Goal: Find contact information: Find contact information

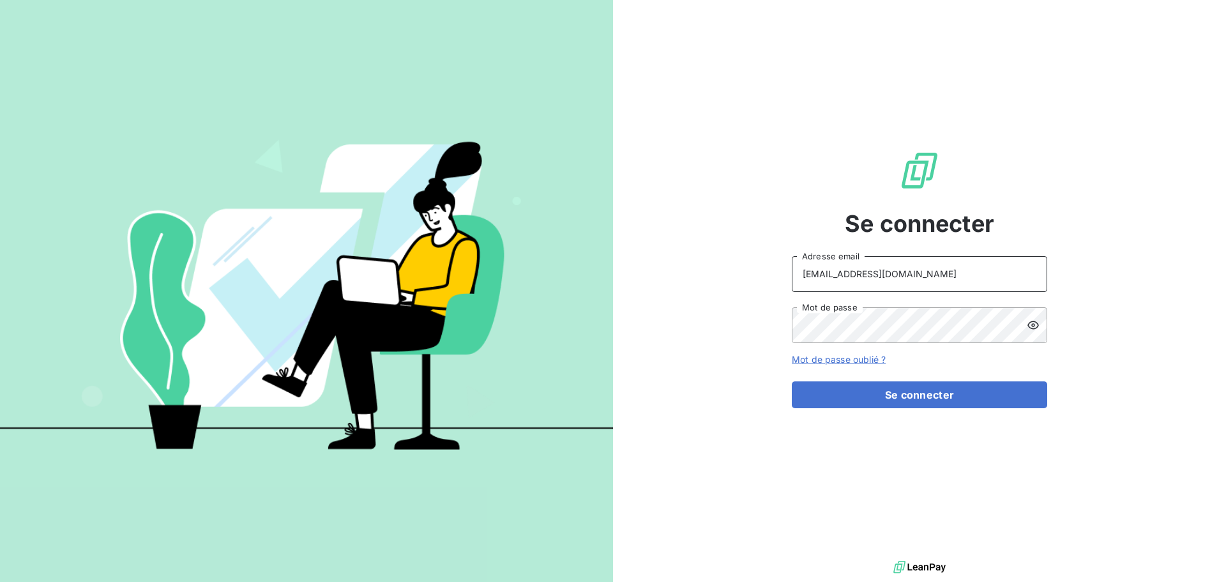
click at [922, 273] on input "[EMAIL_ADDRESS][DOMAIN_NAME]" at bounding box center [919, 274] width 255 height 36
type input "[EMAIL_ADDRESS][DOMAIN_NAME]"
click at [923, 396] on button "Se connecter" at bounding box center [919, 394] width 255 height 27
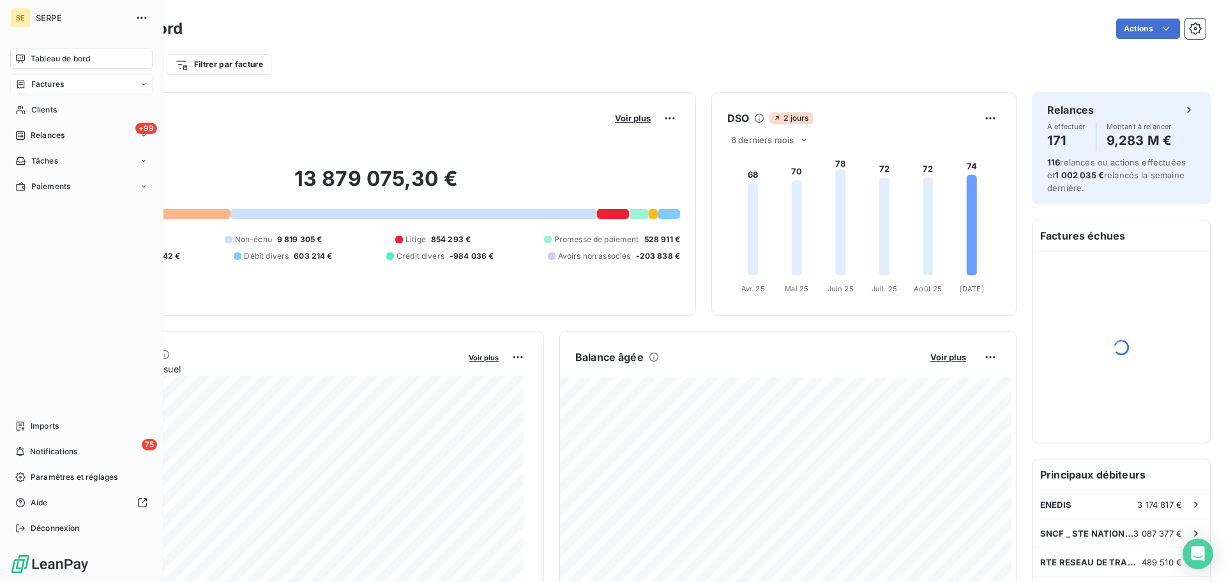
click at [51, 89] on span "Factures" at bounding box center [47, 84] width 33 height 11
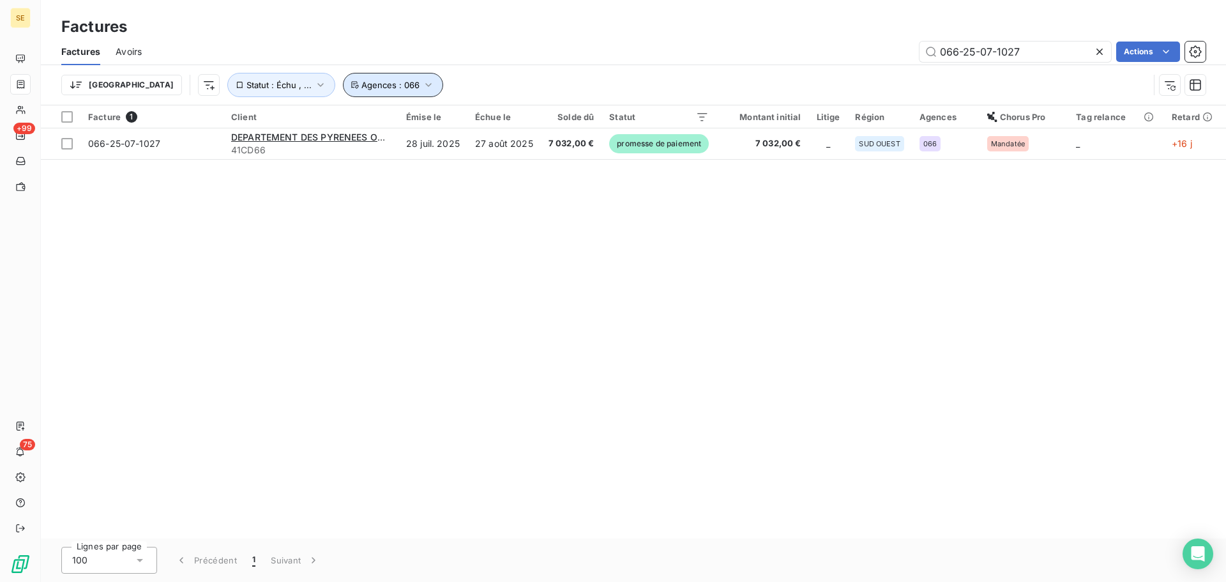
click at [343, 95] on button "Agences : 066" at bounding box center [393, 85] width 100 height 24
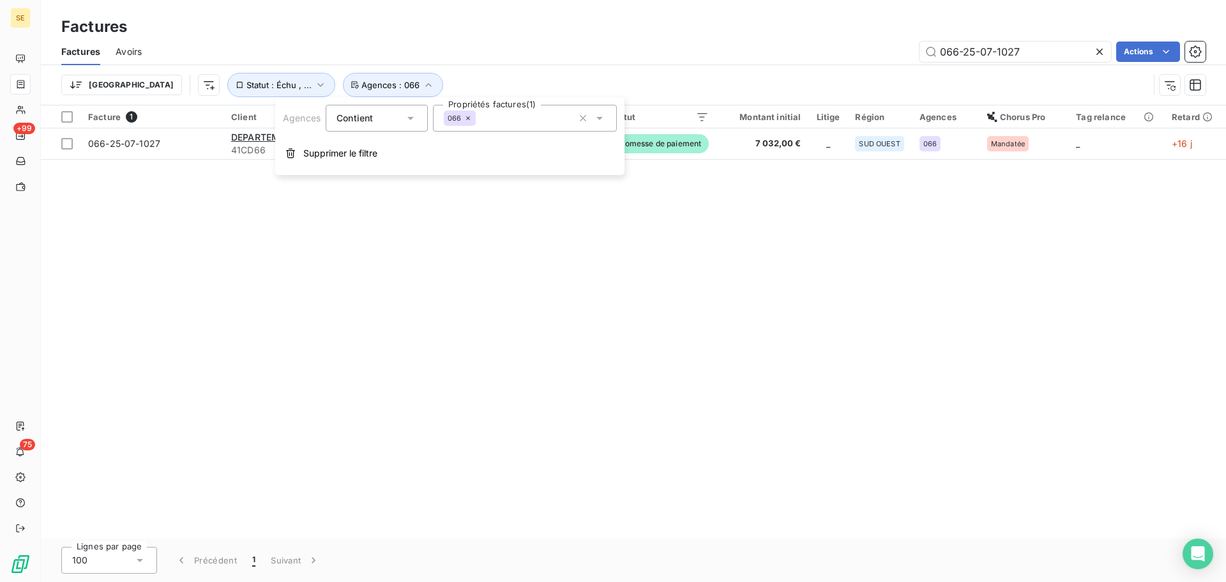
click at [470, 124] on div "066" at bounding box center [459, 117] width 31 height 15
click at [468, 114] on div "066" at bounding box center [459, 117] width 31 height 15
click at [470, 114] on icon at bounding box center [468, 118] width 8 height 8
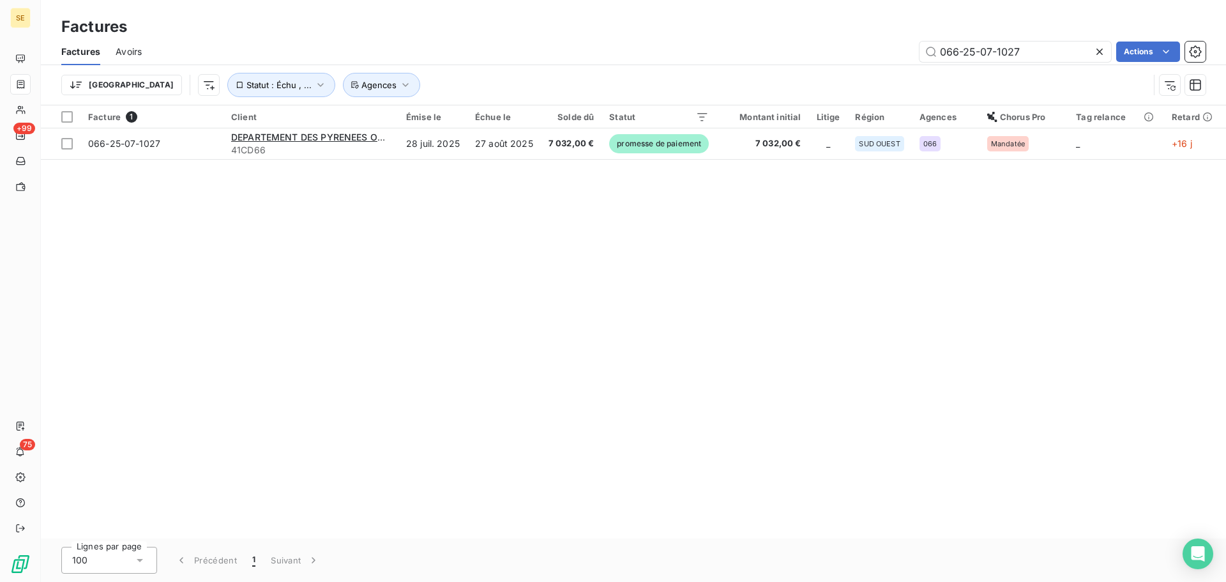
click at [1099, 52] on icon at bounding box center [1099, 52] width 6 height 6
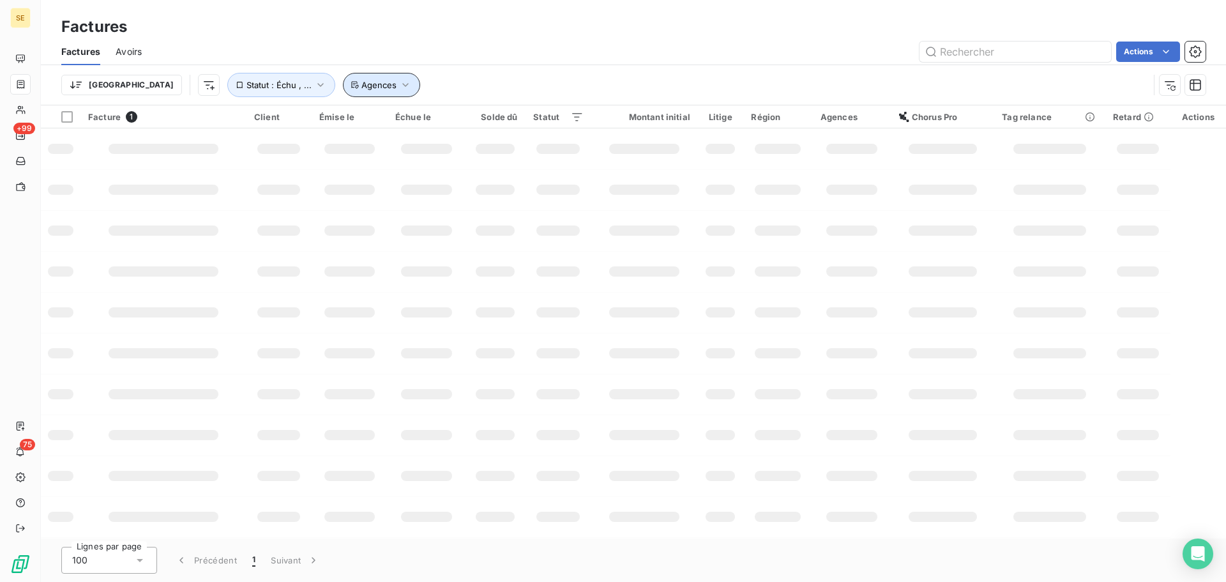
click at [399, 83] on icon "button" at bounding box center [405, 85] width 13 height 13
click at [453, 119] on input "text" at bounding box center [449, 117] width 10 height 11
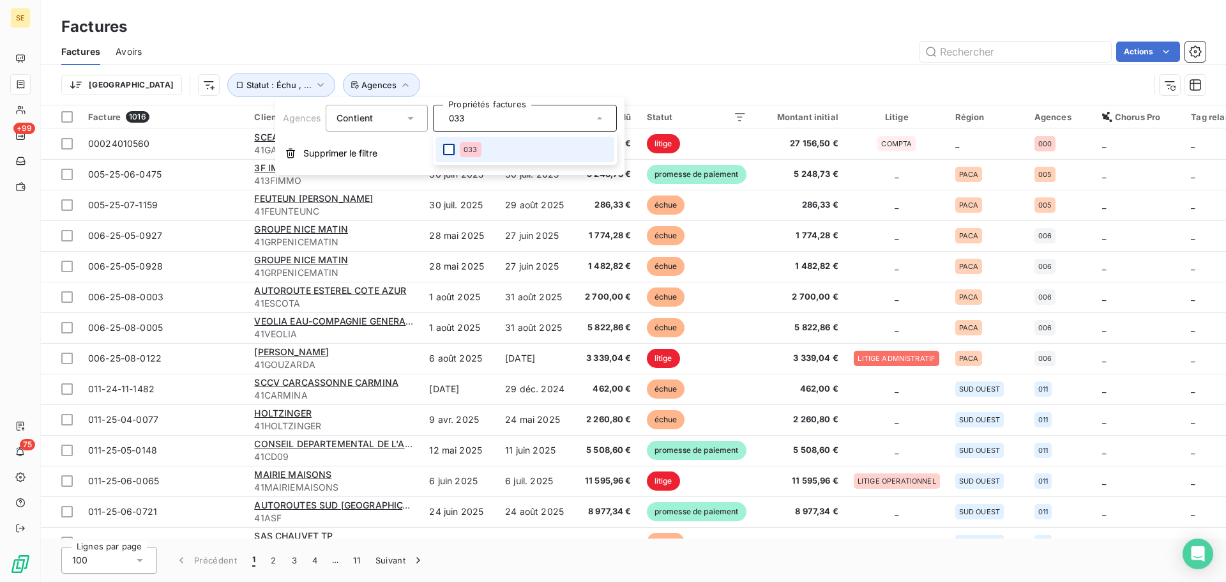
type input "033"
click at [446, 151] on div at bounding box center [448, 149] width 11 height 11
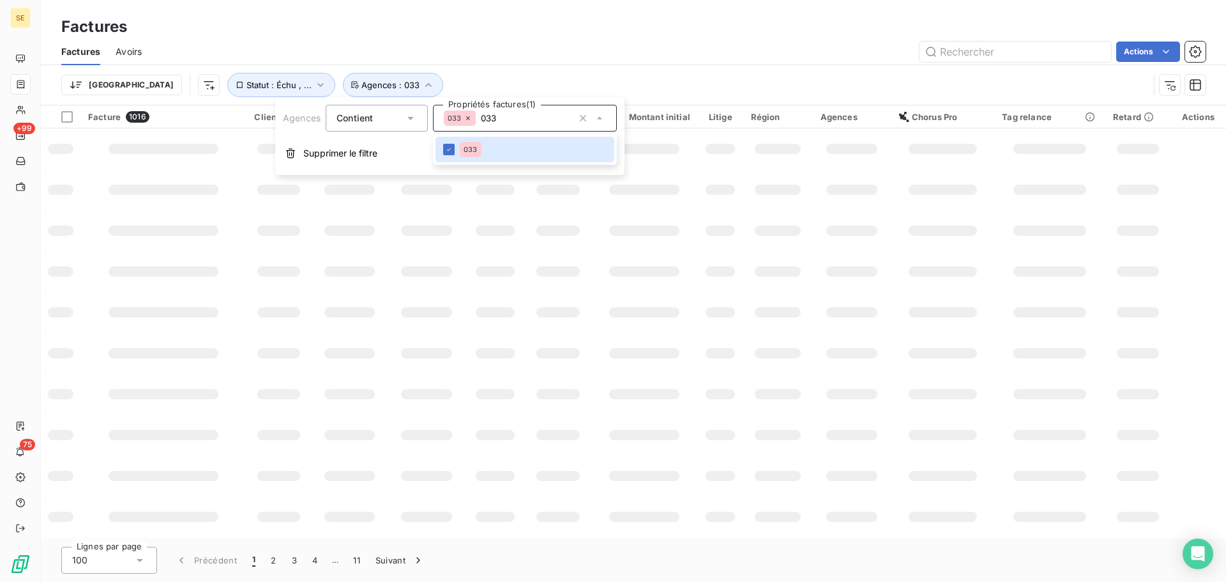
click at [468, 76] on div "Trier Statut : Échu , ... Agences : 033" at bounding box center [604, 85] width 1087 height 24
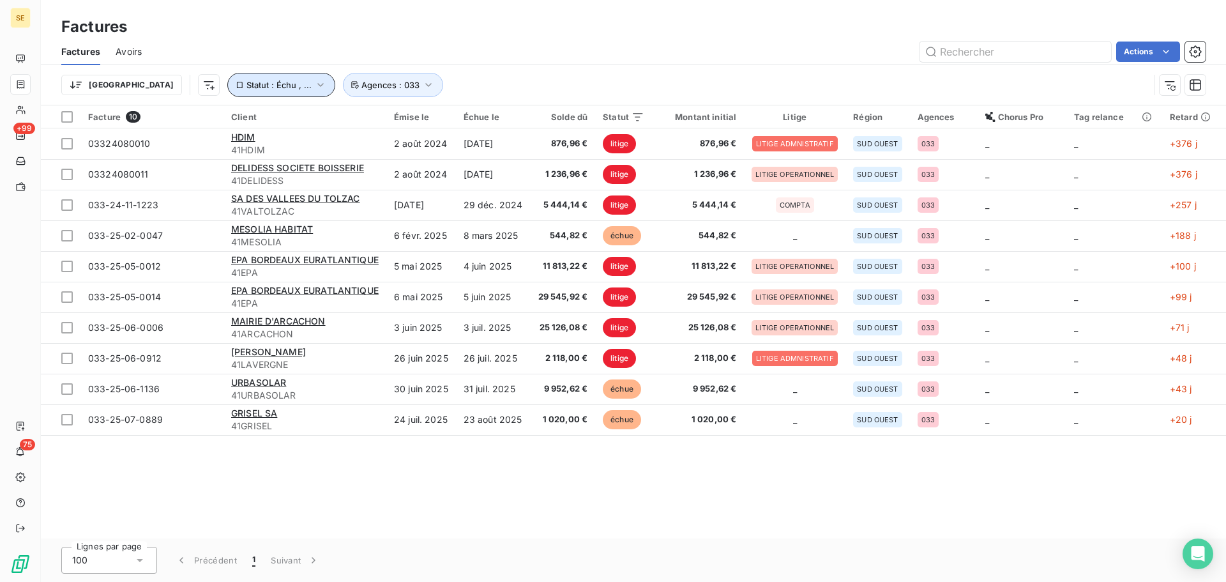
click at [254, 92] on button "Statut : Échu , ..." at bounding box center [281, 85] width 108 height 24
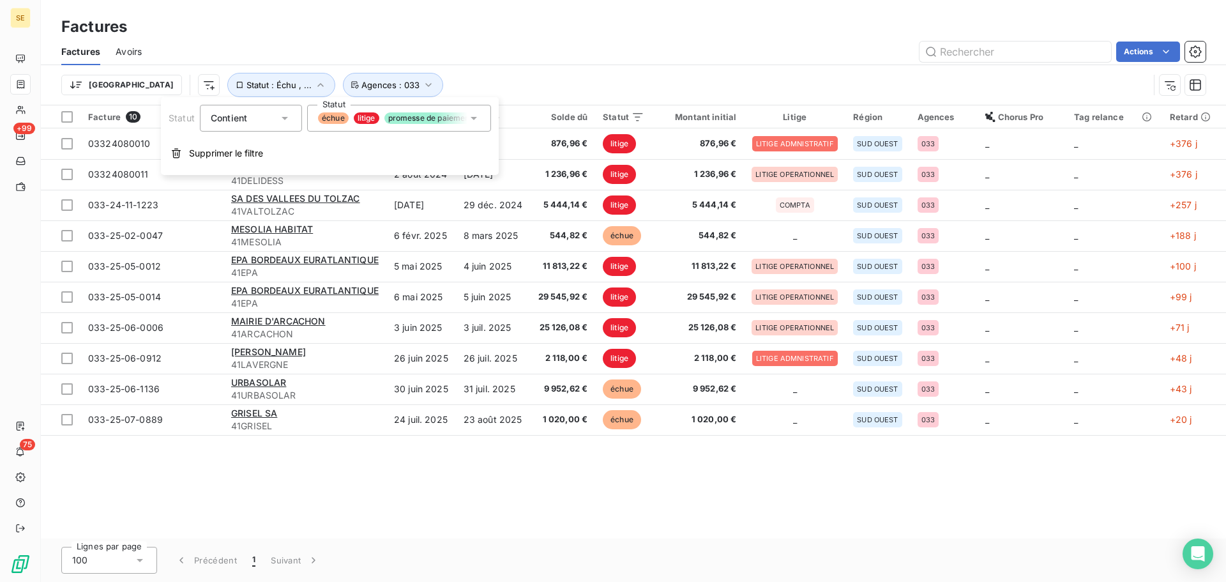
click at [548, 61] on div "Actions" at bounding box center [681, 51] width 1048 height 20
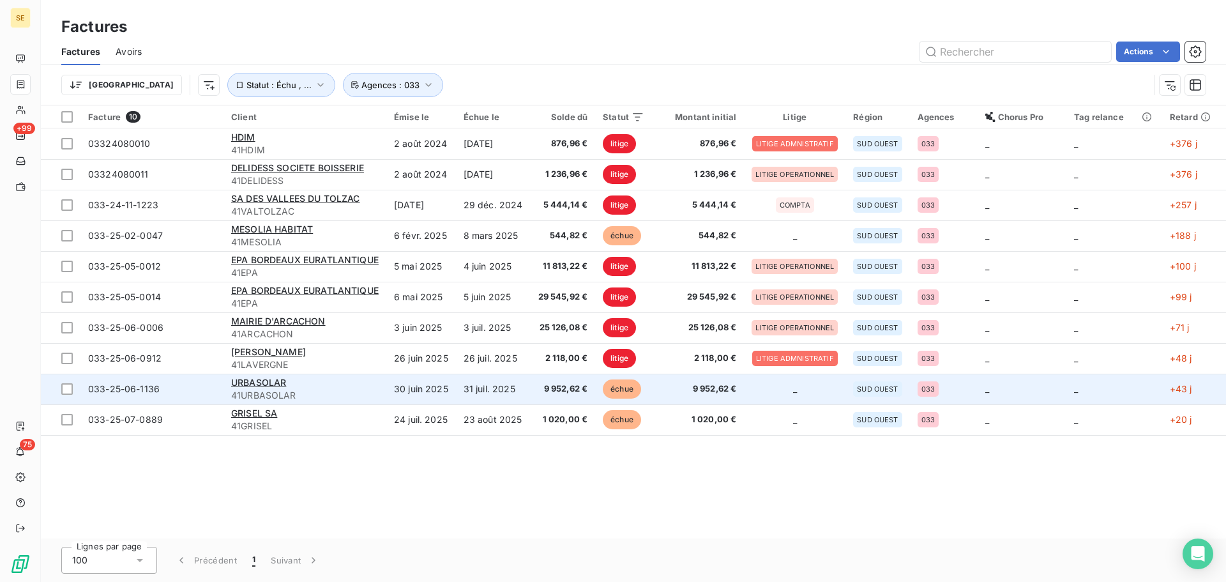
click at [260, 387] on div "URBASOLAR" at bounding box center [304, 382] width 147 height 13
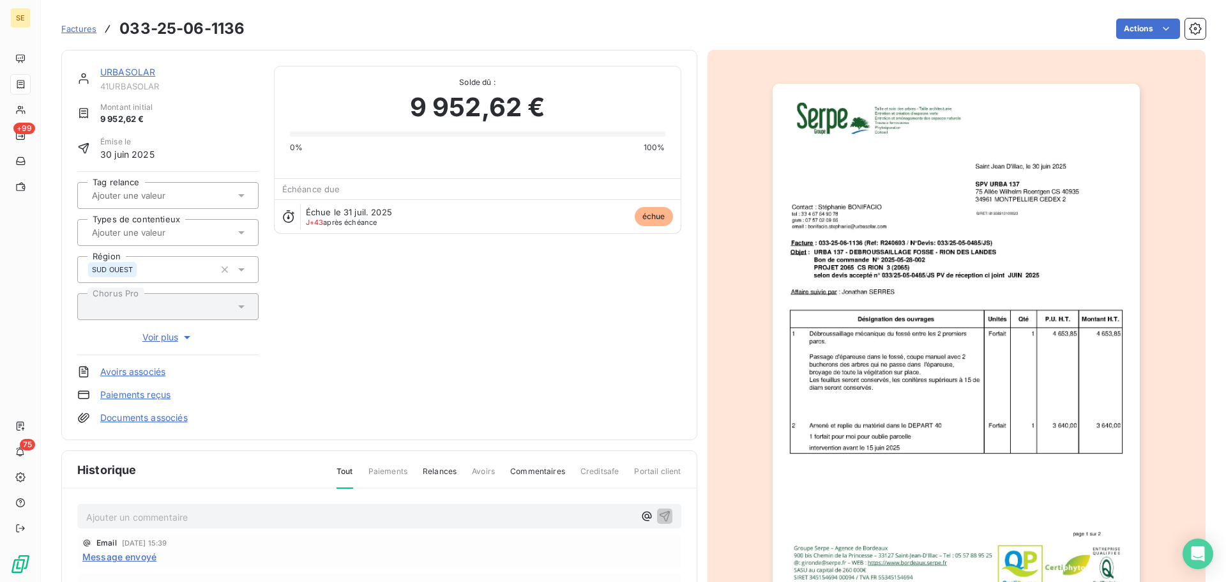
click at [129, 63] on div "URBASOLAR 41URBASOLAR Montant initial 9 952,62 € Émise le 30 juin 2025 Tag rela…" at bounding box center [379, 245] width 636 height 390
click at [128, 71] on link "URBASOLAR" at bounding box center [127, 71] width 55 height 11
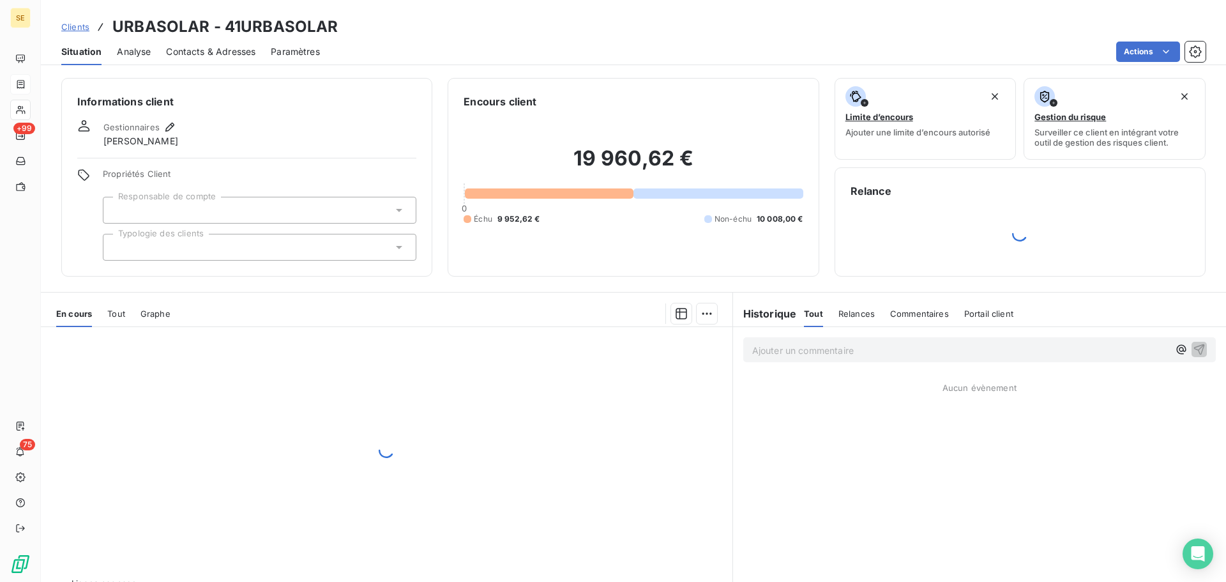
click at [222, 57] on span "Contacts & Adresses" at bounding box center [210, 51] width 89 height 13
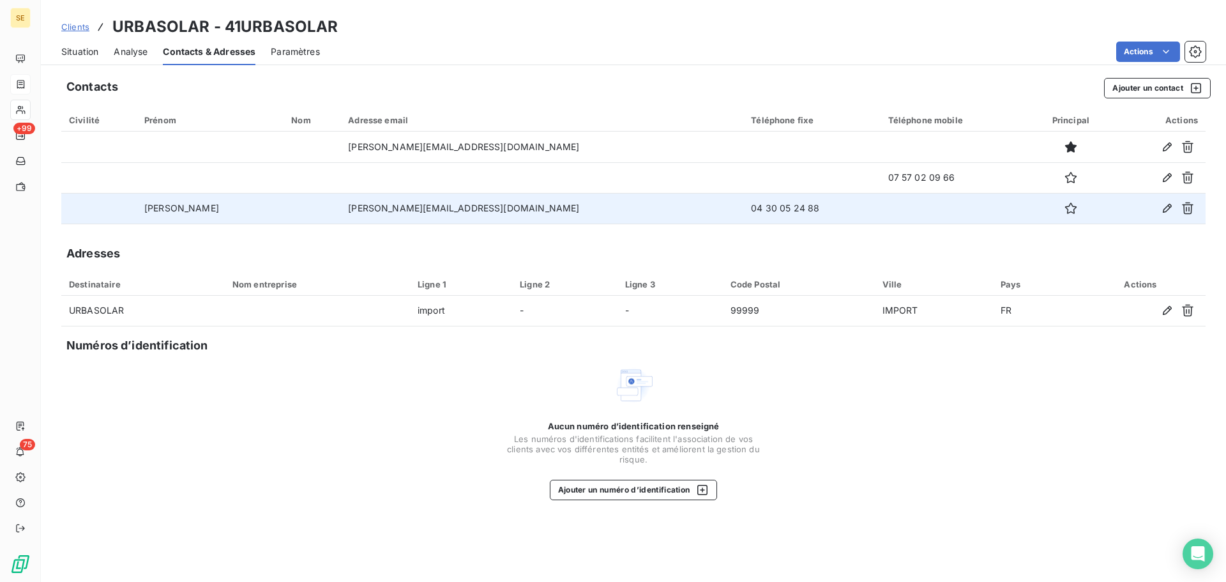
click at [743, 208] on td "04 30 05 24 88" at bounding box center [811, 208] width 137 height 31
copy td "04 30 05 24 88"
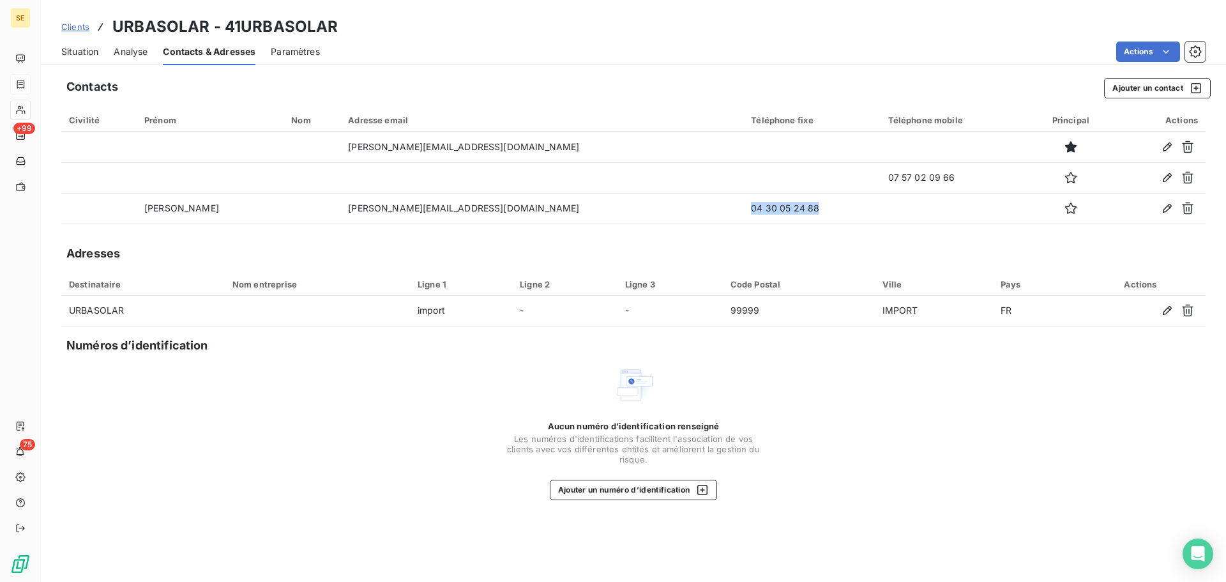
click at [86, 58] on div "Situation" at bounding box center [79, 51] width 37 height 27
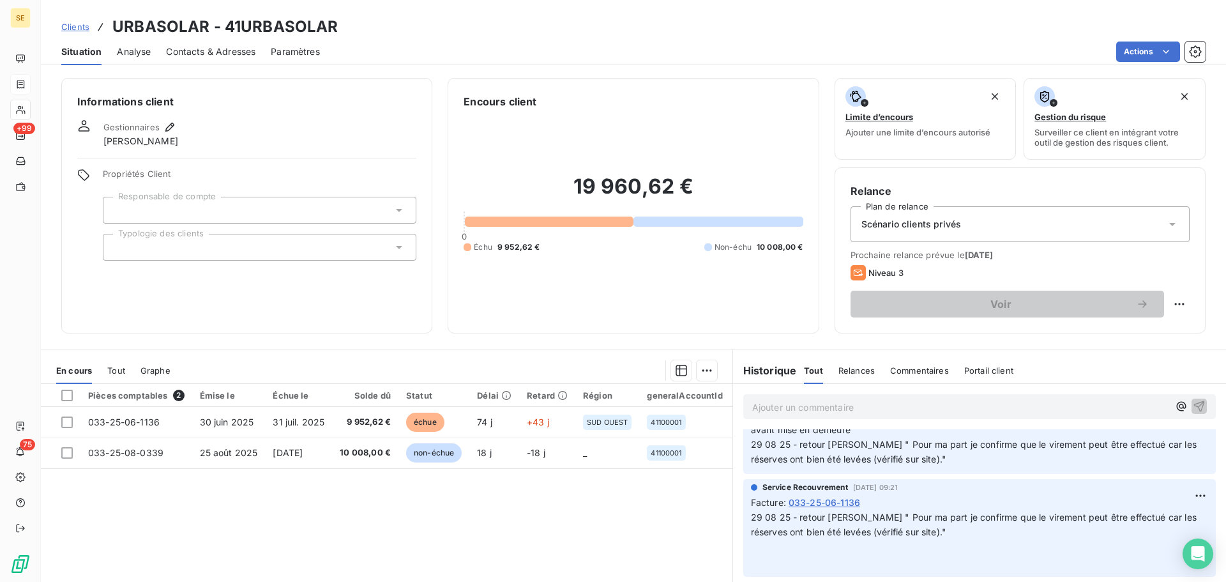
scroll to position [92, 0]
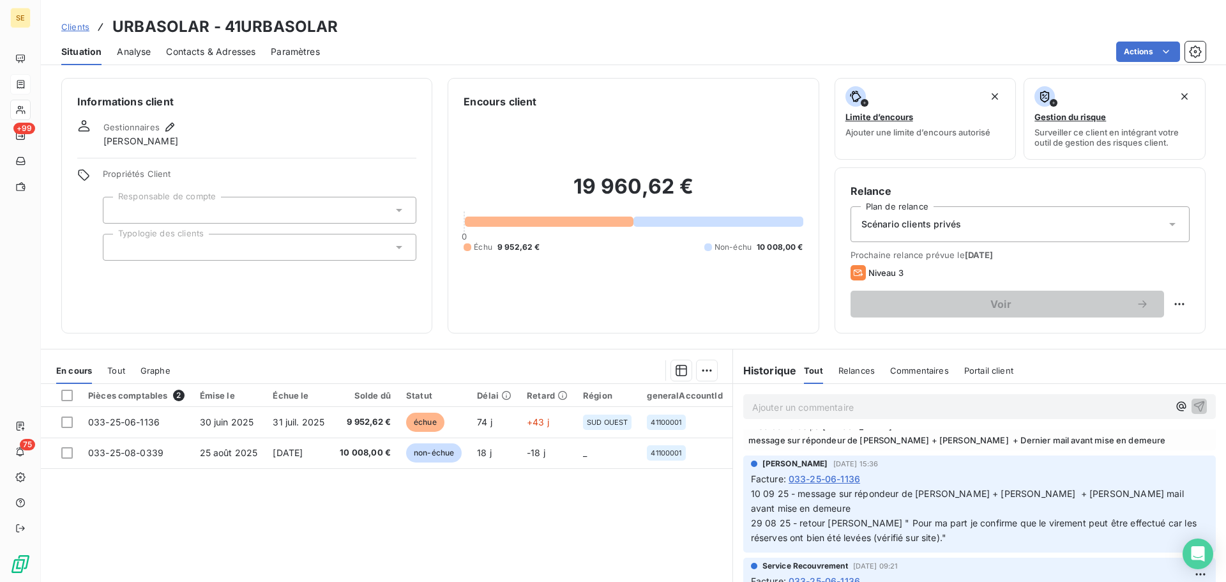
click at [213, 47] on span "Contacts & Adresses" at bounding box center [210, 51] width 89 height 13
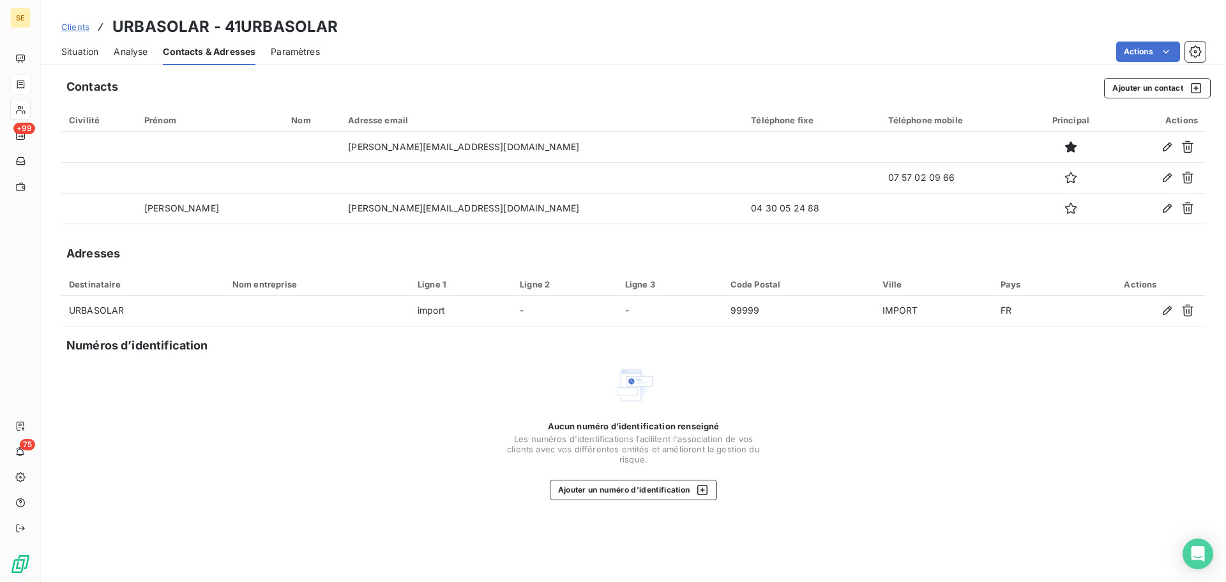
click at [89, 52] on span "Situation" at bounding box center [79, 51] width 37 height 13
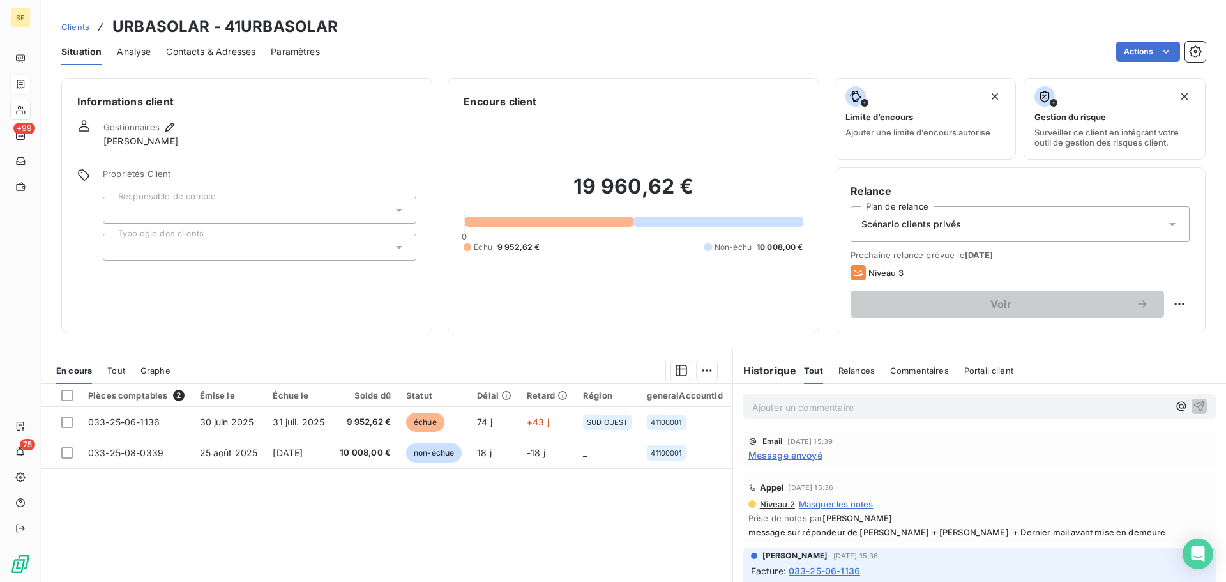
scroll to position [170, 0]
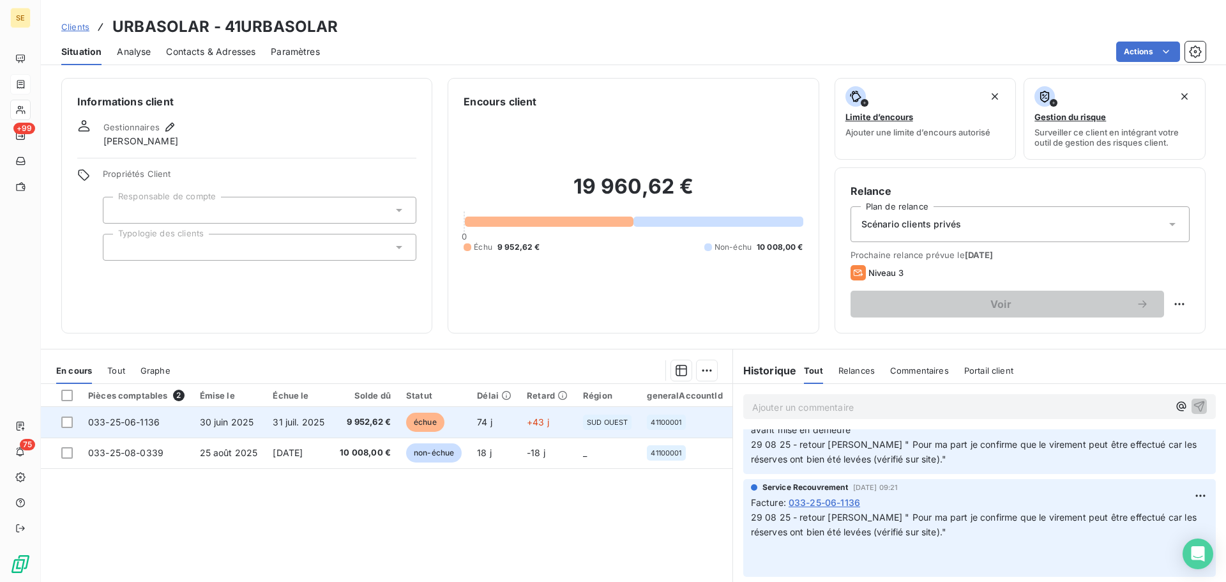
click at [353, 425] on span "9 952,62 €" at bounding box center [365, 422] width 51 height 13
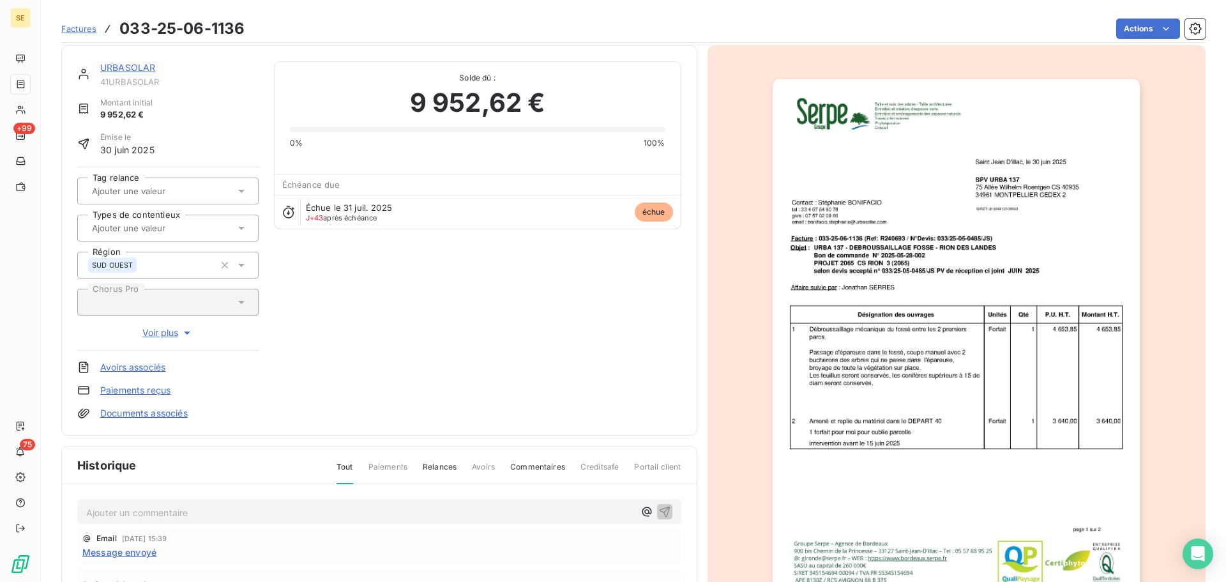
scroll to position [186, 0]
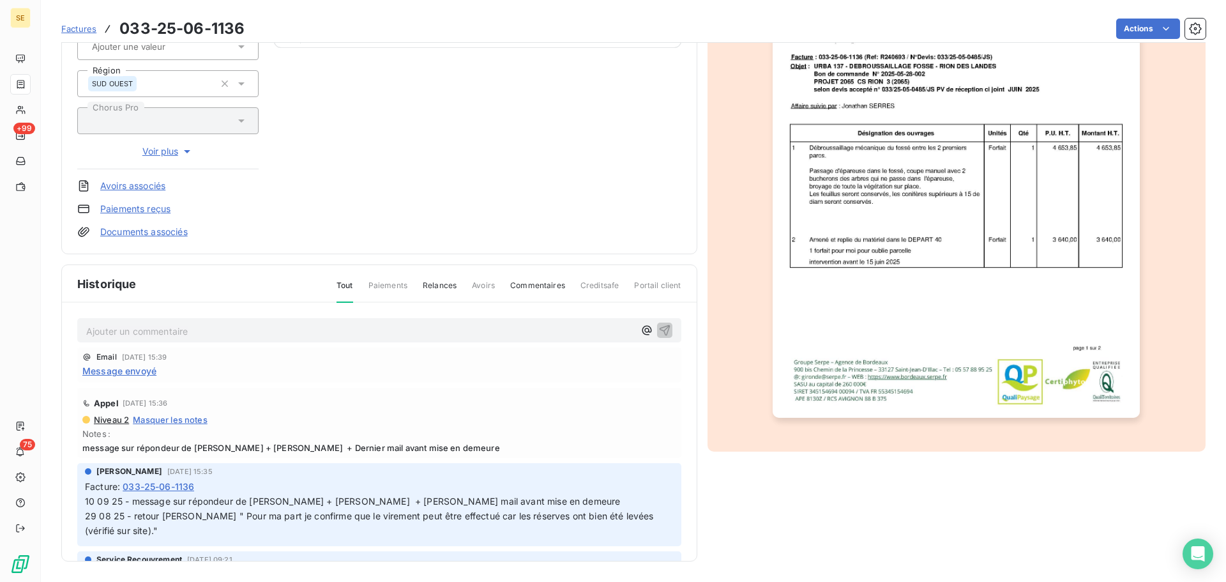
click at [364, 497] on span "10 09 25 - message sur répondeur de Mme BONIFACIO + Madame SANCHEZ + Dernier ma…" at bounding box center [551, 515] width 933 height 40
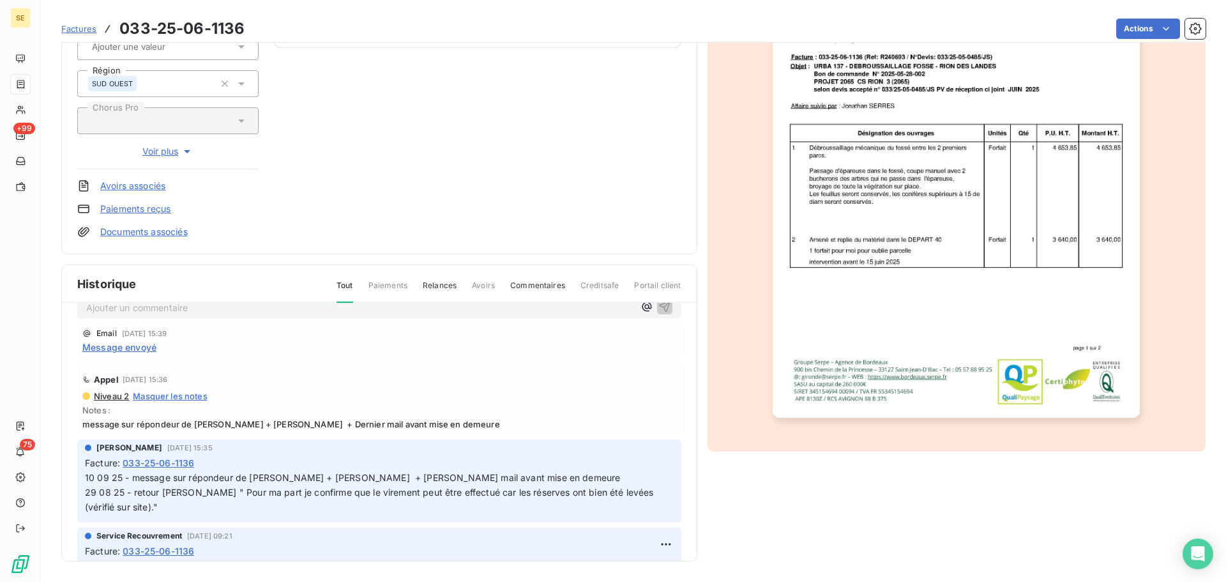
scroll to position [0, 0]
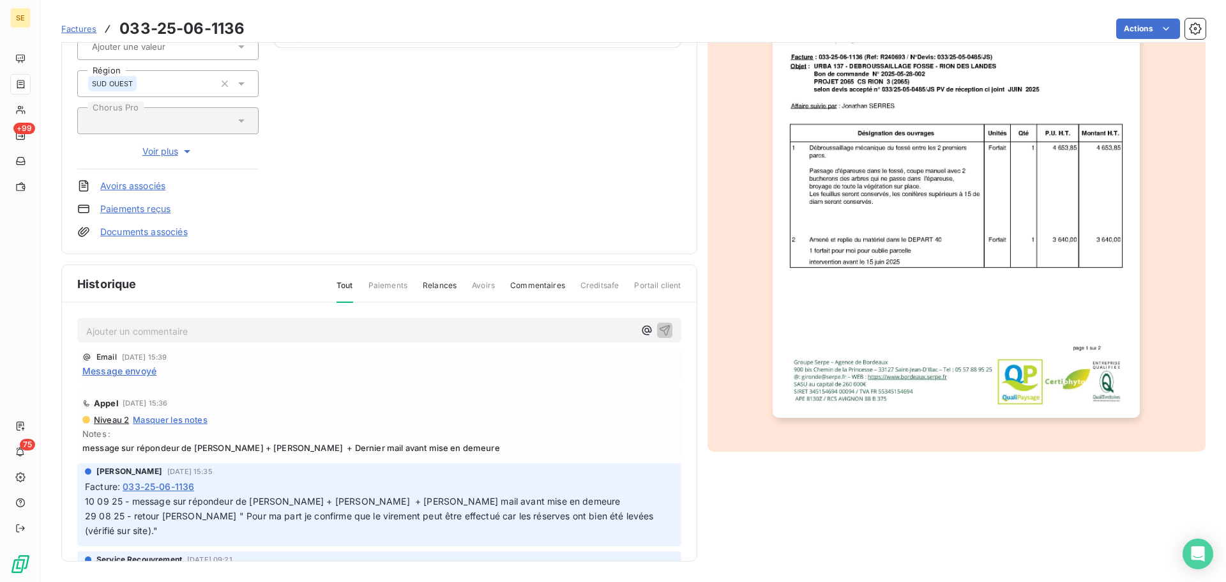
click at [106, 501] on span "10 09 25 - message sur répondeur de Mme BONIFACIO + Madame SANCHEZ + Dernier ma…" at bounding box center [551, 515] width 933 height 40
click at [109, 501] on span "10 09 25 - message sur répondeur de Mme BONIFACIO + Madame SANCHEZ + Dernier ma…" at bounding box center [551, 515] width 933 height 40
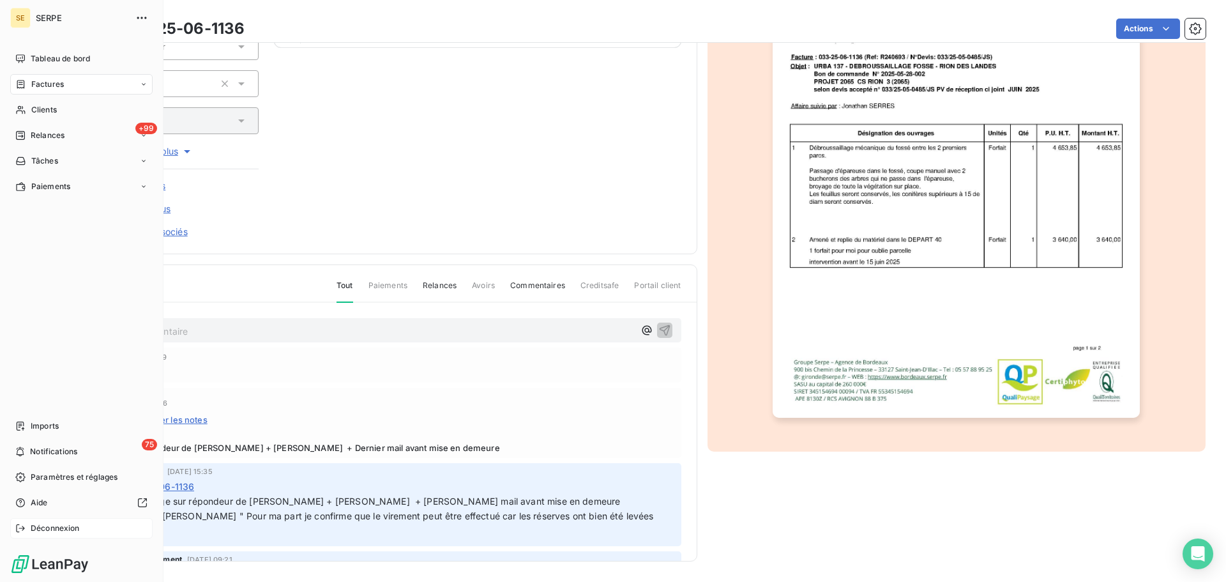
click at [38, 525] on span "Déconnexion" at bounding box center [55, 527] width 49 height 11
